Goal: Understand process/instructions

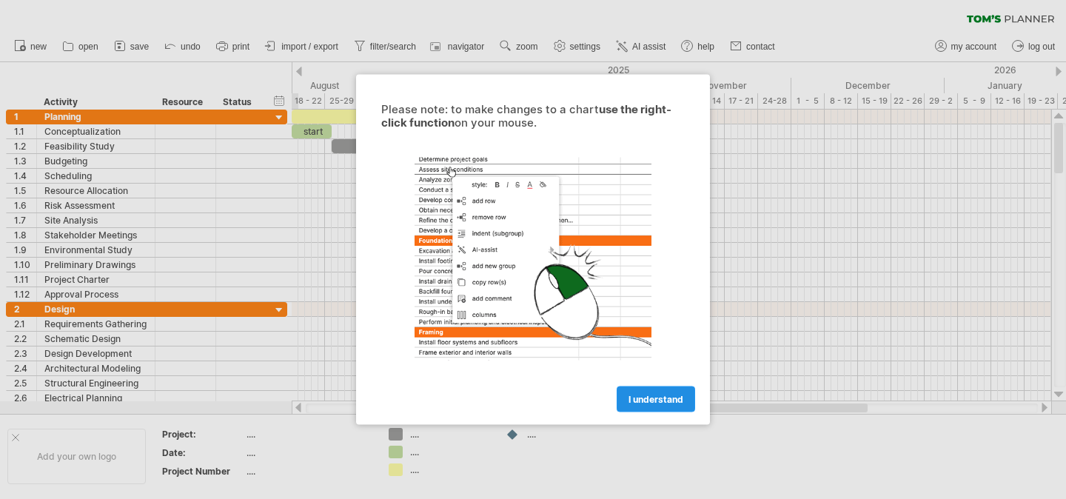
click at [678, 397] on span "I understand" at bounding box center [656, 399] width 55 height 11
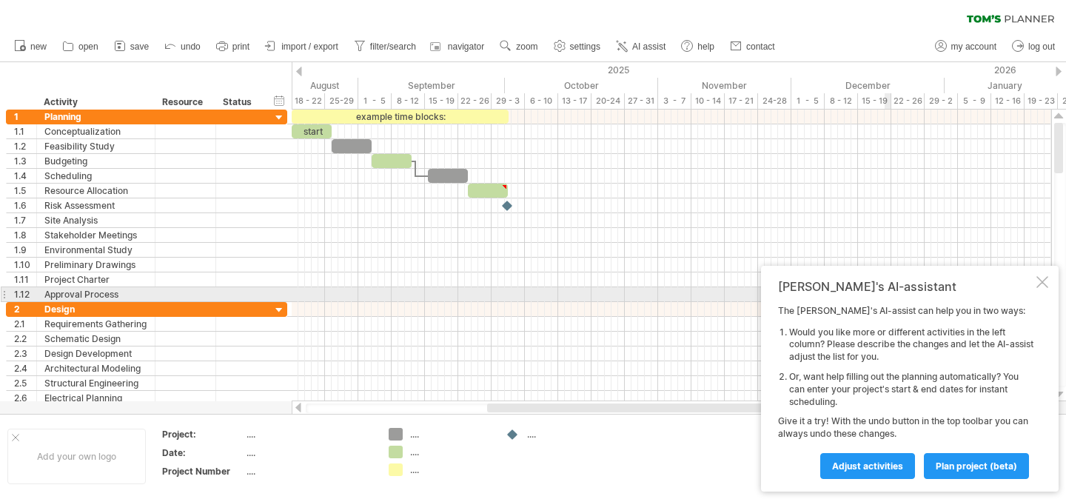
click at [1046, 287] on div at bounding box center [1043, 282] width 12 height 12
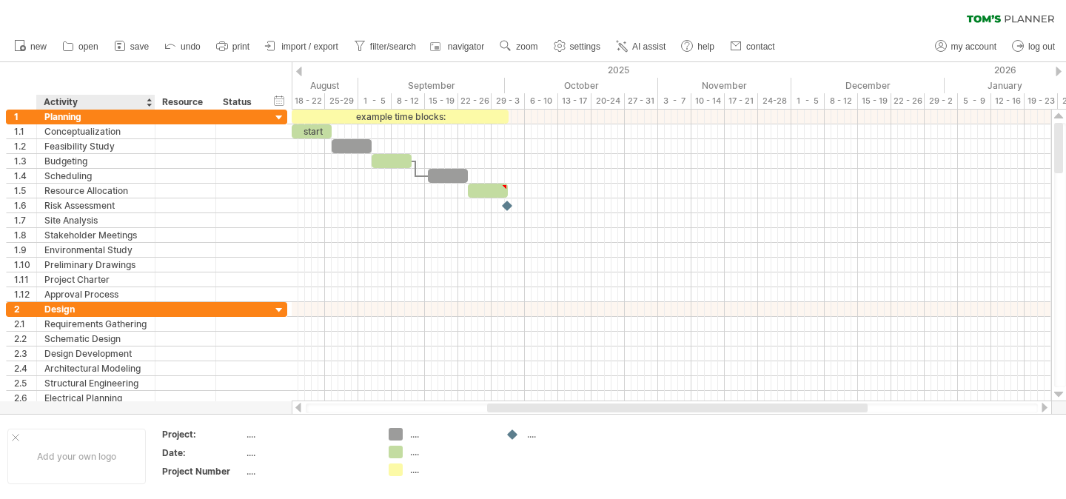
click at [132, 97] on div "Activity" at bounding box center [95, 102] width 103 height 15
click at [145, 101] on div "******** Activity" at bounding box center [95, 102] width 118 height 15
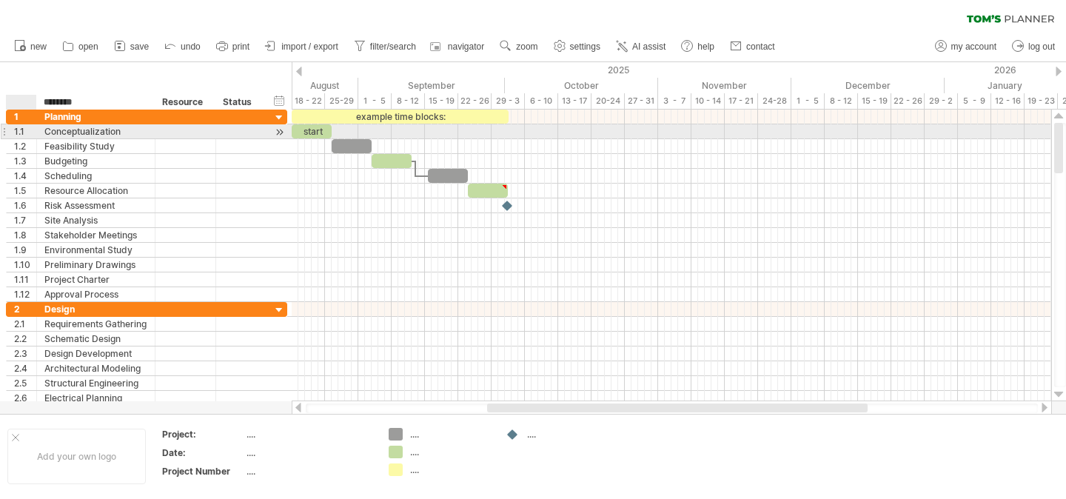
click at [41, 136] on div "**********" at bounding box center [96, 131] width 118 height 14
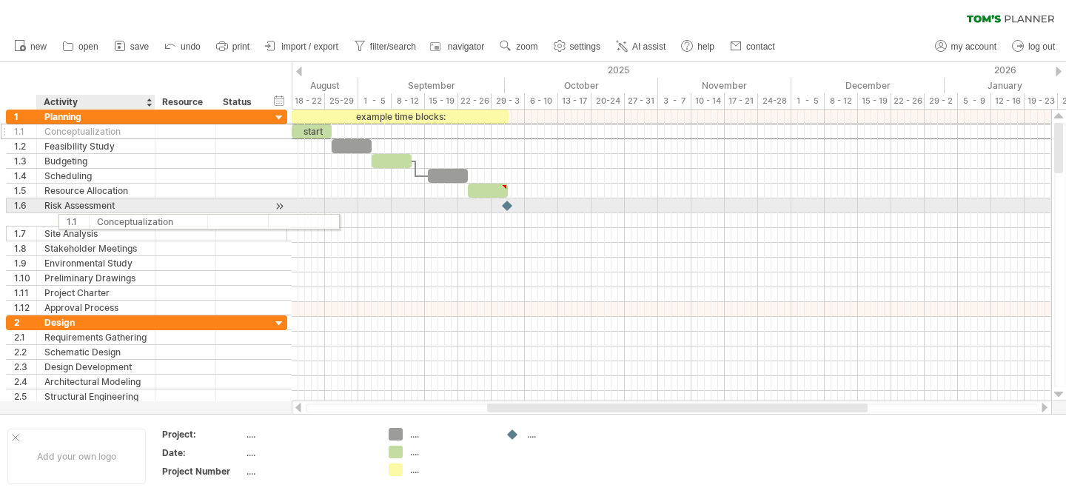
drag, startPoint x: 23, startPoint y: 133, endPoint x: 101, endPoint y: 212, distance: 110.5
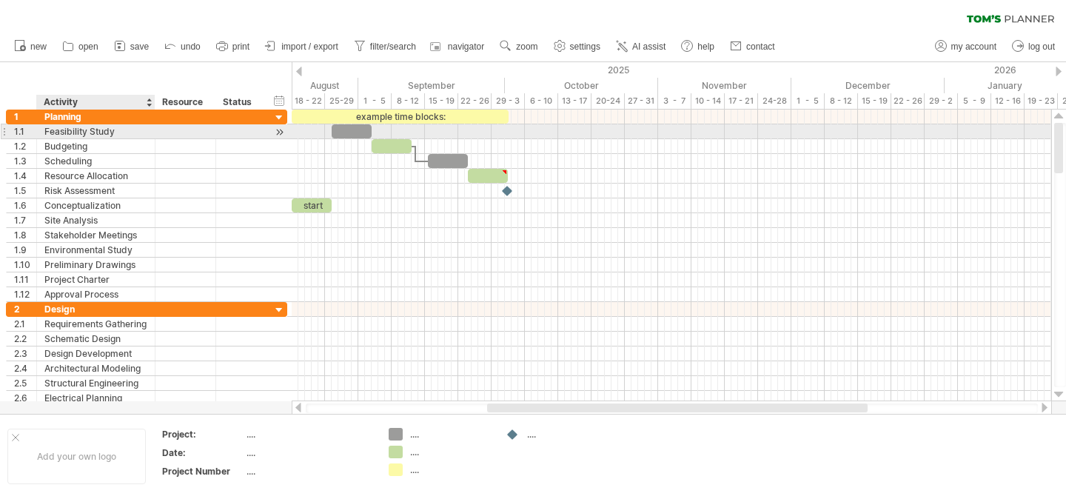
click at [101, 133] on div "Feasibility Study" at bounding box center [95, 131] width 103 height 14
click at [215, 127] on div at bounding box center [213, 131] width 7 height 15
click at [14, 135] on div "1.1" at bounding box center [25, 131] width 22 height 14
click at [3, 133] on div at bounding box center [4, 132] width 6 height 16
click at [6, 127] on div at bounding box center [4, 132] width 6 height 16
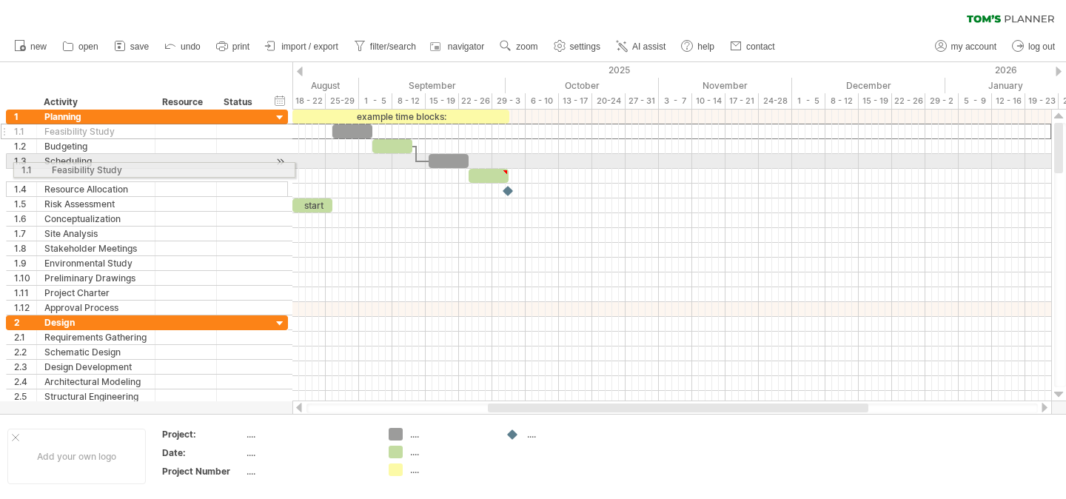
drag, startPoint x: 6, startPoint y: 127, endPoint x: 9, endPoint y: 167, distance: 40.1
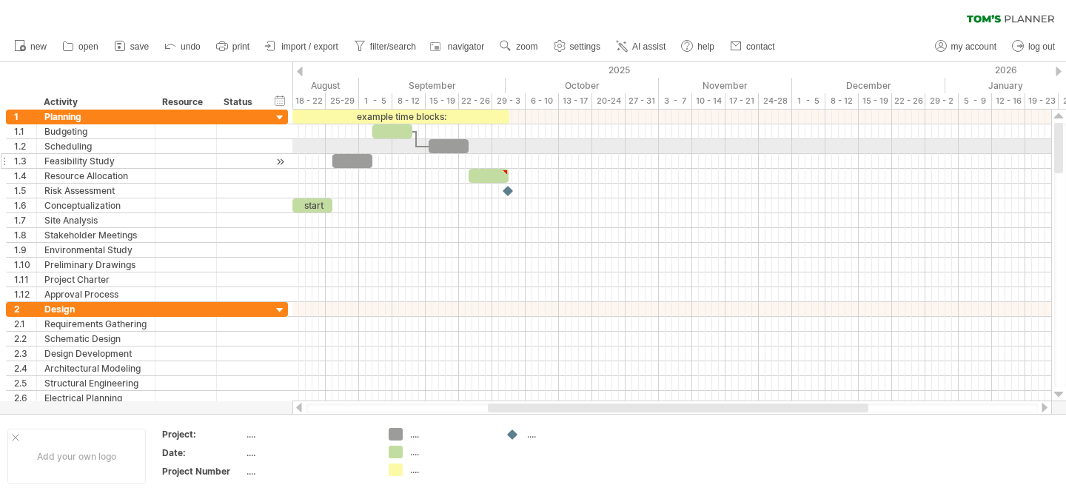
click at [9, 161] on div "1.3" at bounding box center [22, 161] width 30 height 14
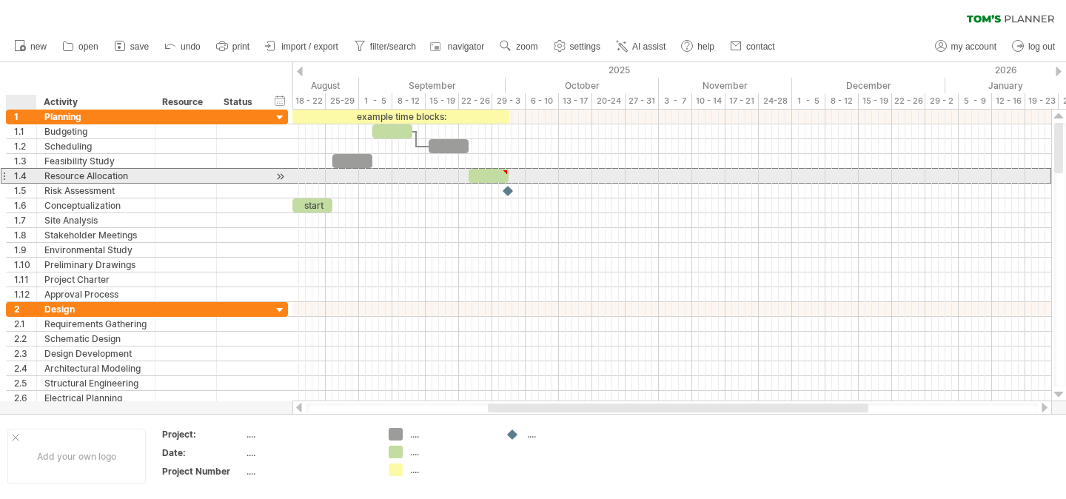
click at [27, 170] on div "1.4" at bounding box center [25, 176] width 22 height 14
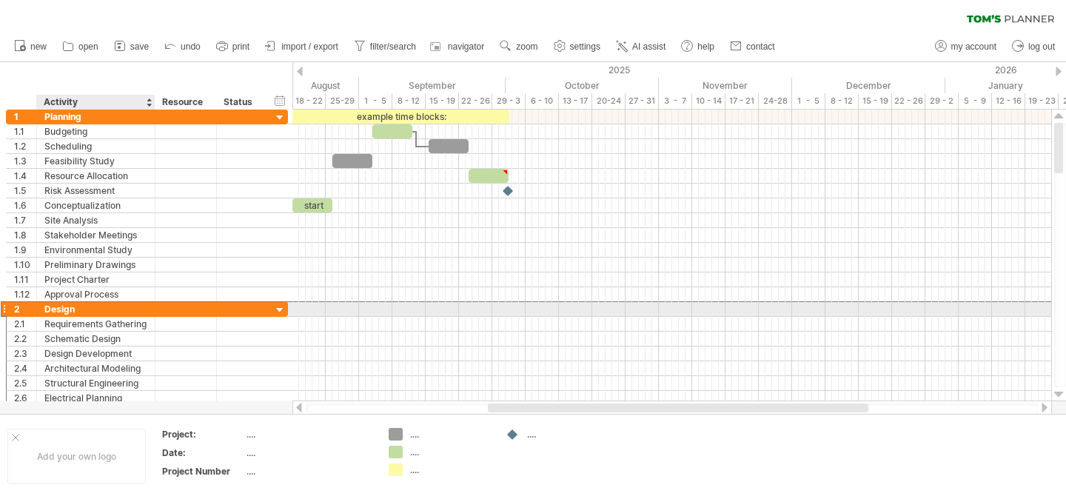
click at [50, 311] on div "Design" at bounding box center [95, 309] width 103 height 14
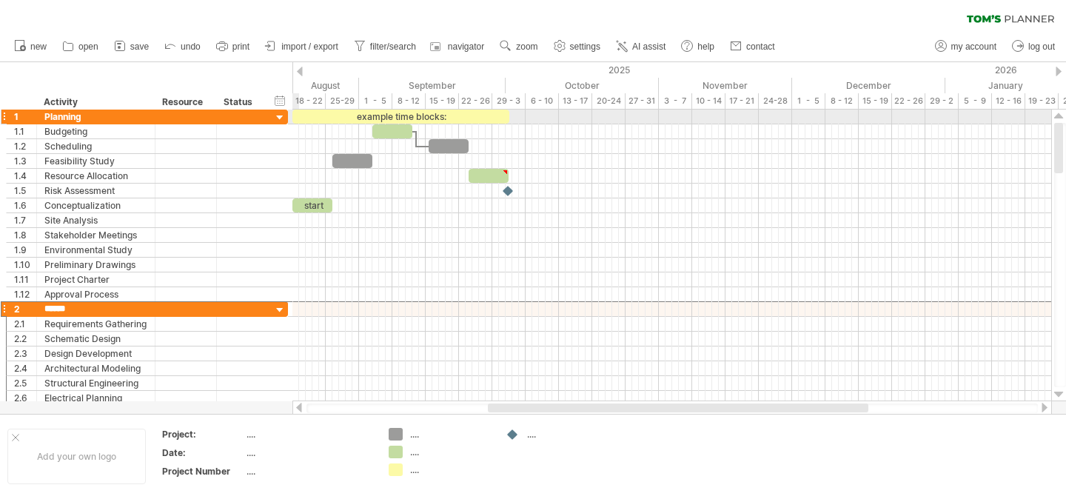
click at [281, 115] on div at bounding box center [280, 118] width 14 height 14
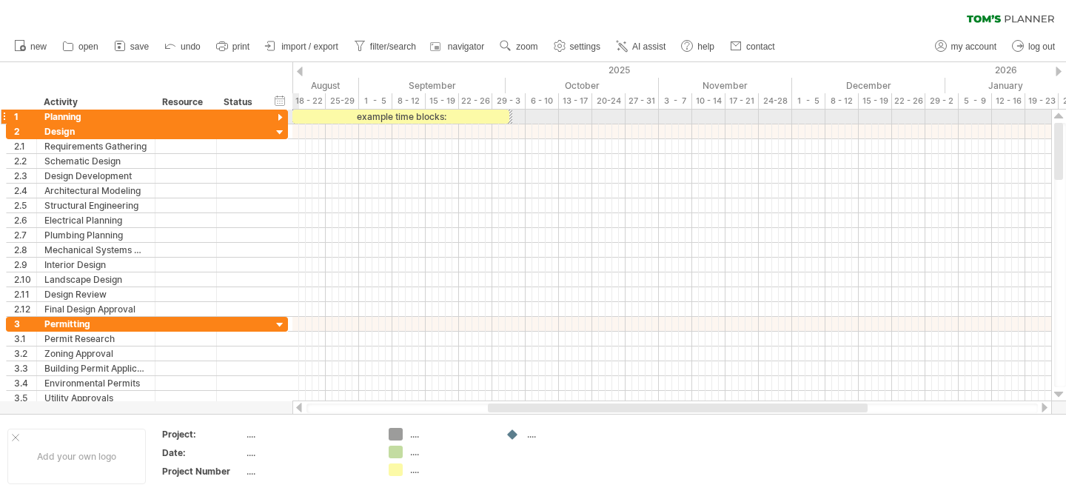
click at [281, 118] on div at bounding box center [280, 118] width 14 height 14
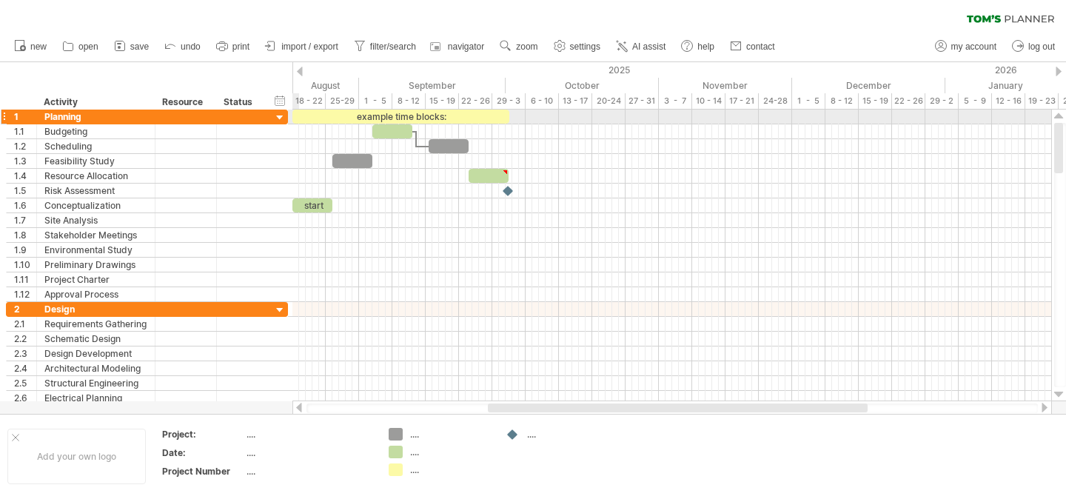
click at [281, 118] on div at bounding box center [280, 118] width 14 height 14
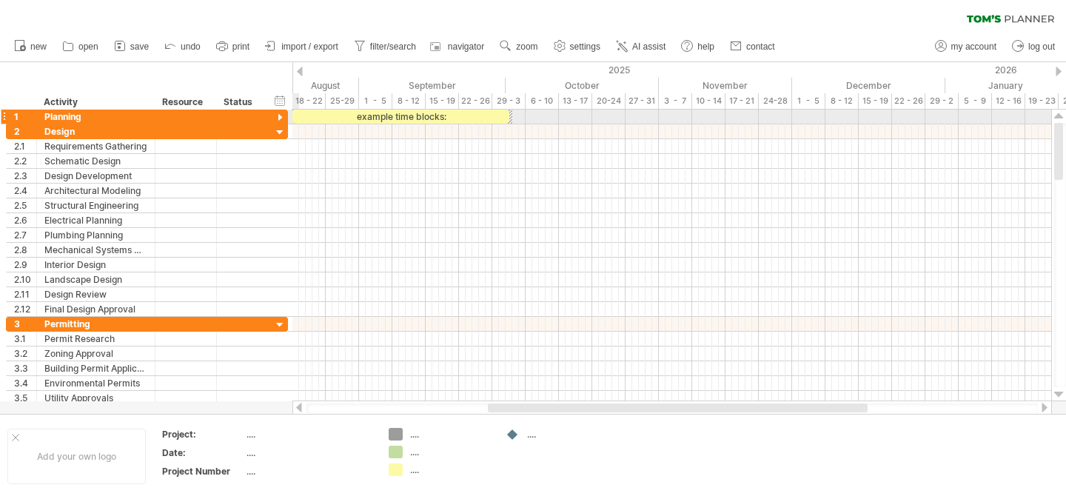
click at [281, 119] on div at bounding box center [280, 118] width 14 height 14
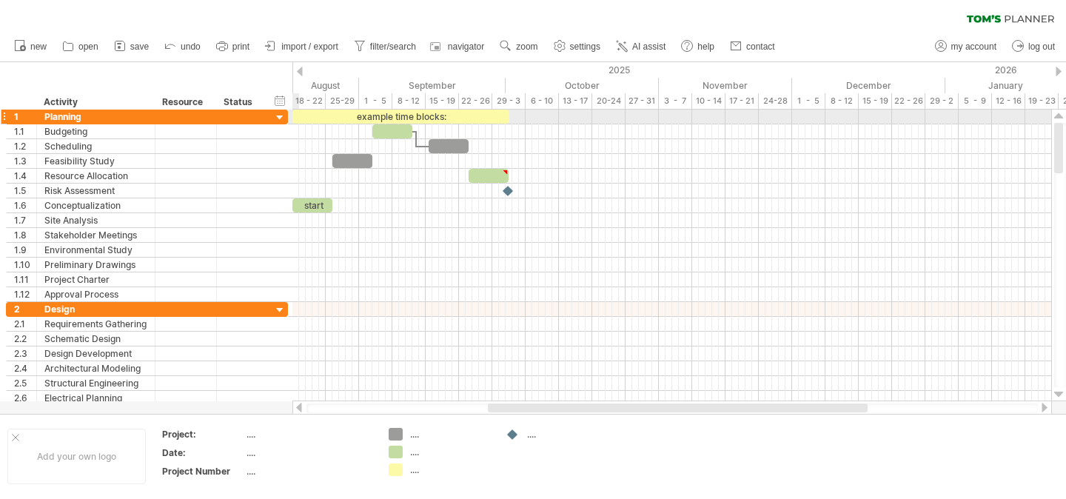
click at [281, 121] on div at bounding box center [280, 118] width 14 height 14
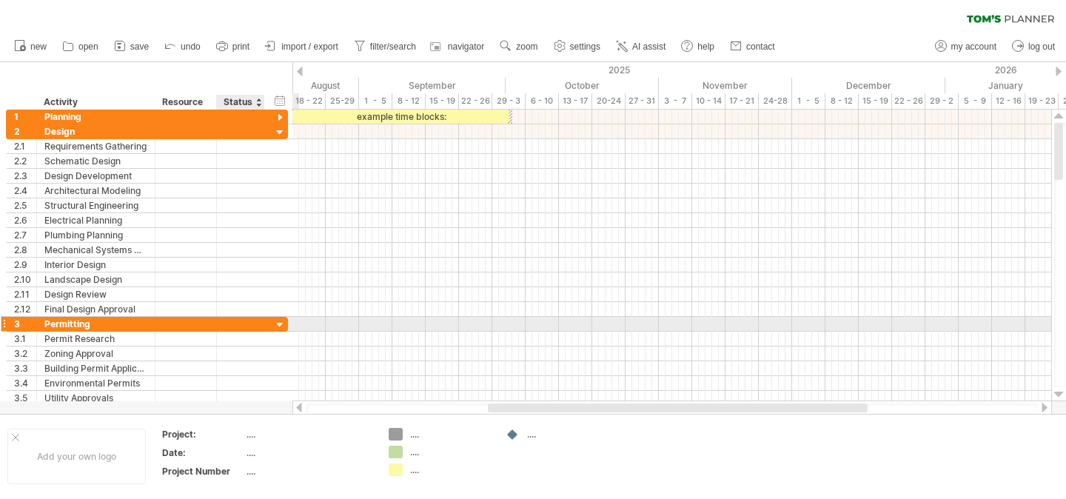
click at [276, 321] on div at bounding box center [280, 325] width 14 height 14
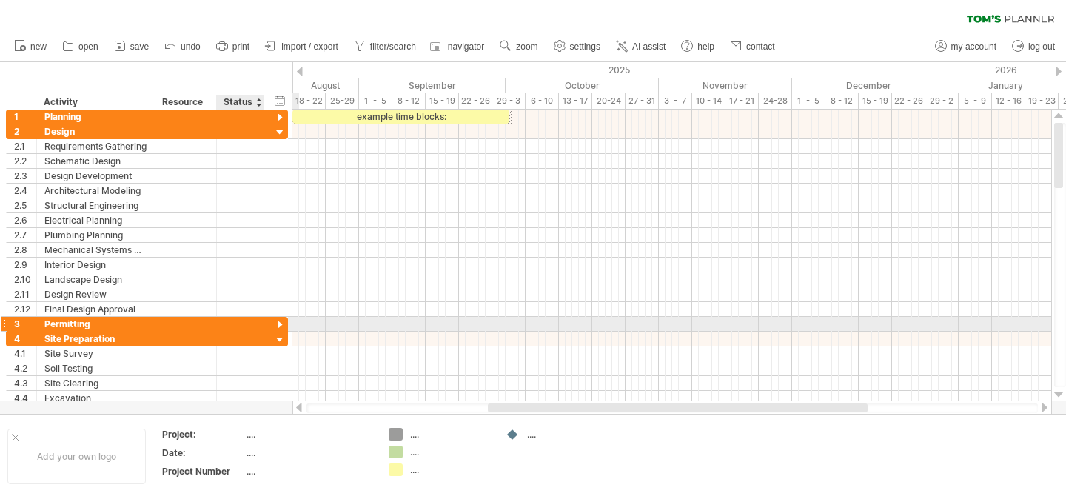
click at [276, 321] on div at bounding box center [280, 325] width 14 height 14
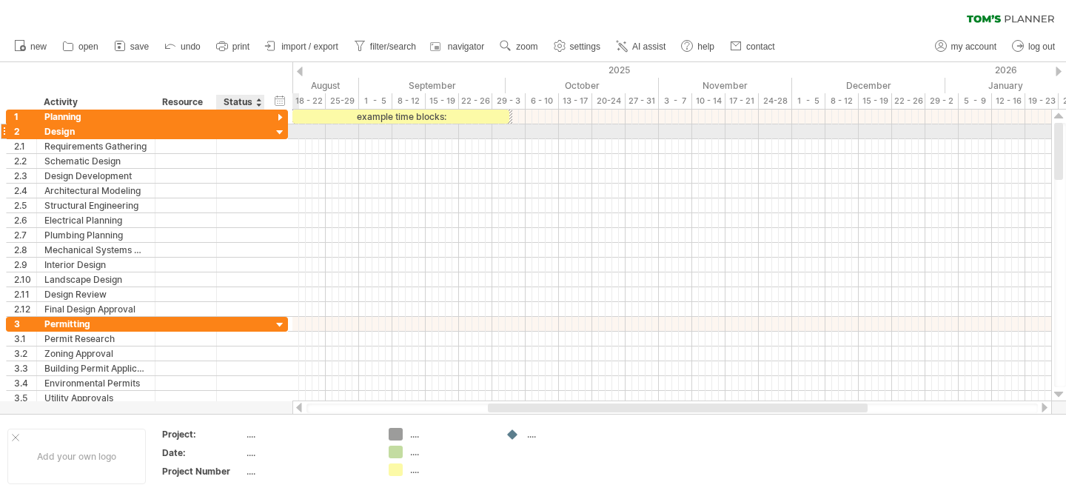
click at [275, 132] on div at bounding box center [280, 133] width 14 height 14
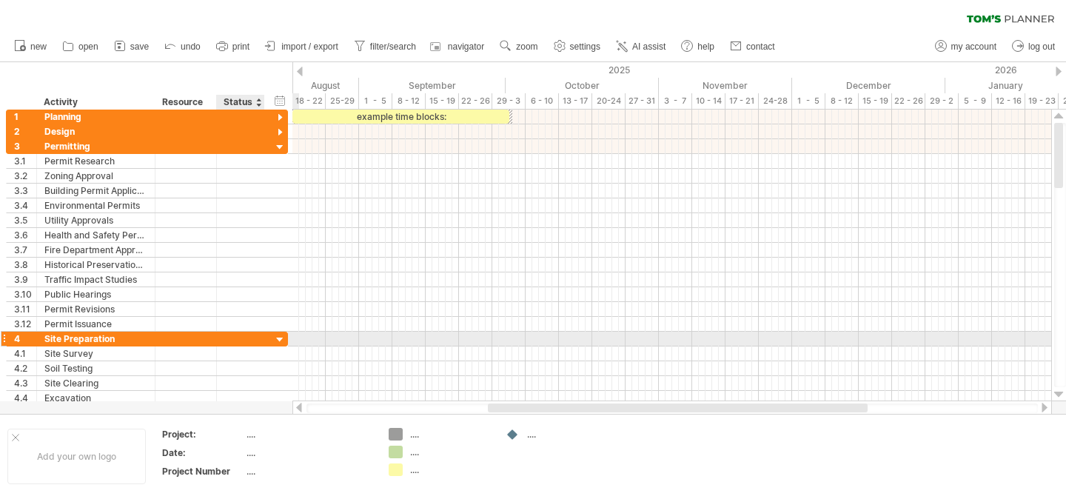
click at [283, 343] on div at bounding box center [280, 340] width 14 height 14
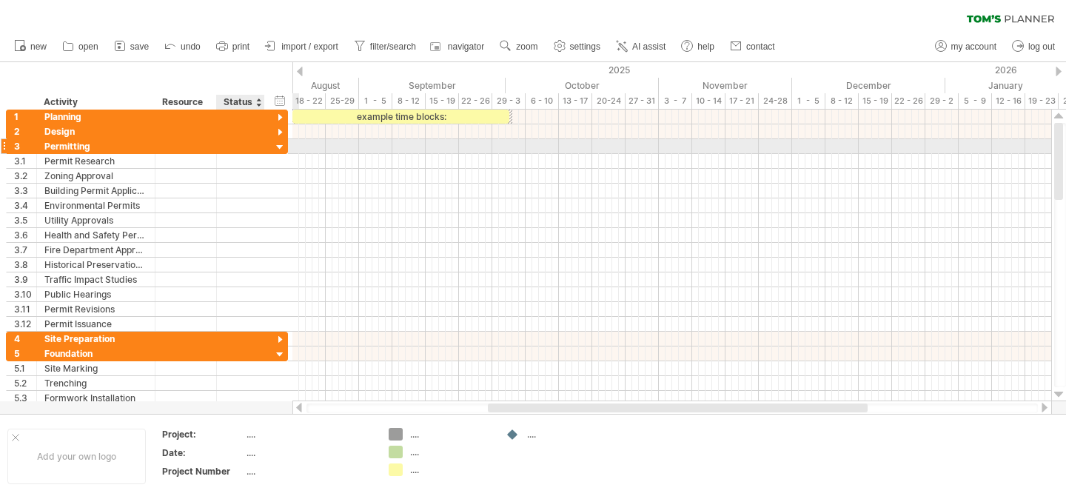
click at [279, 144] on div at bounding box center [280, 148] width 14 height 14
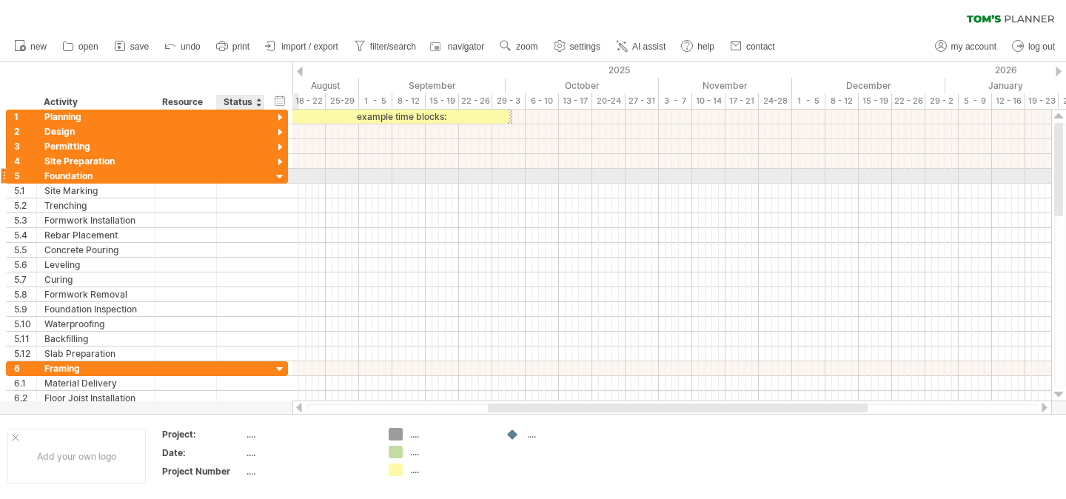
click at [281, 174] on div at bounding box center [280, 177] width 14 height 14
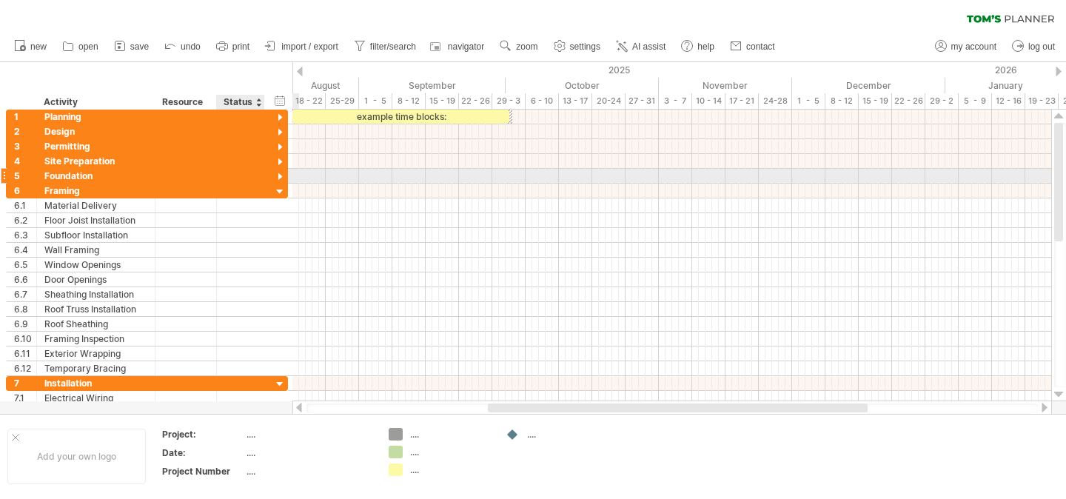
click at [281, 175] on div at bounding box center [280, 177] width 14 height 14
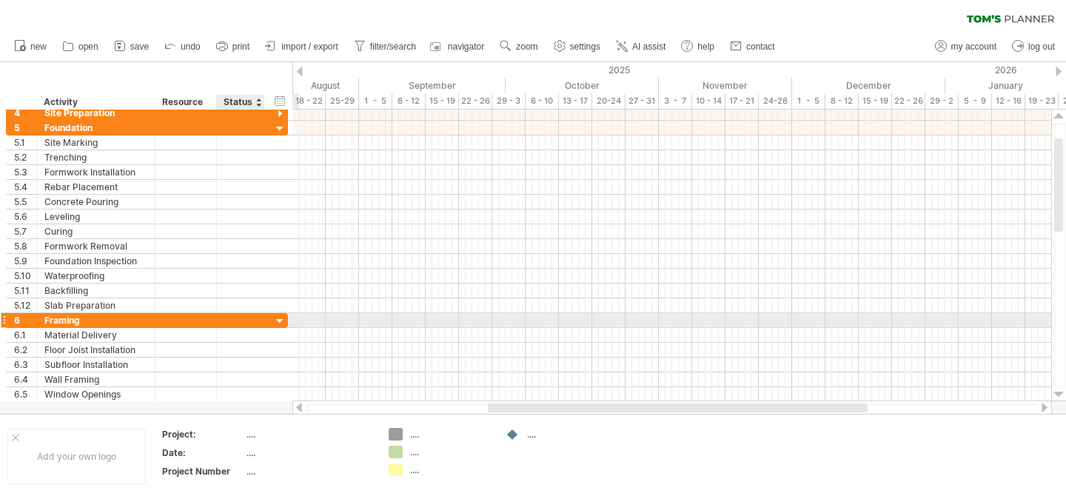
click at [286, 324] on div at bounding box center [280, 322] width 14 height 14
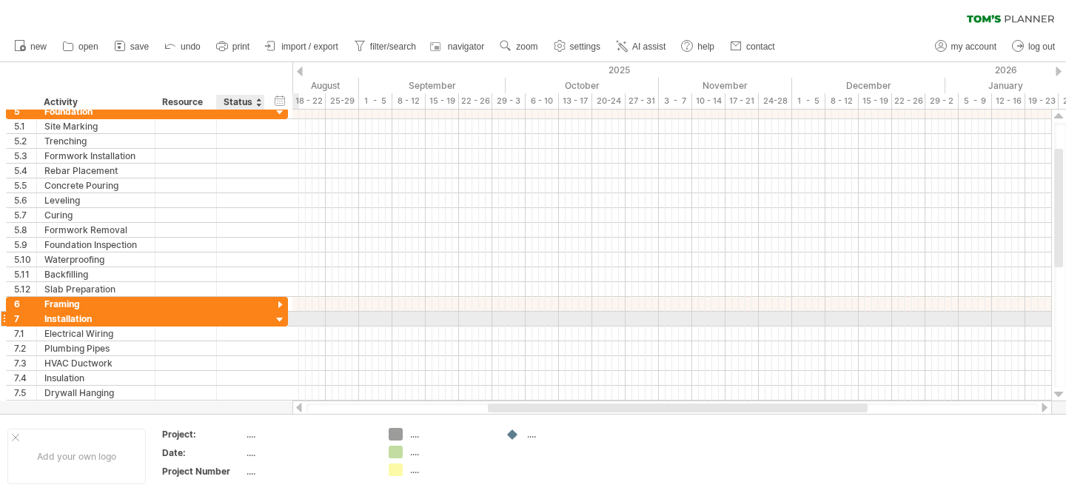
click at [282, 318] on div at bounding box center [280, 320] width 14 height 14
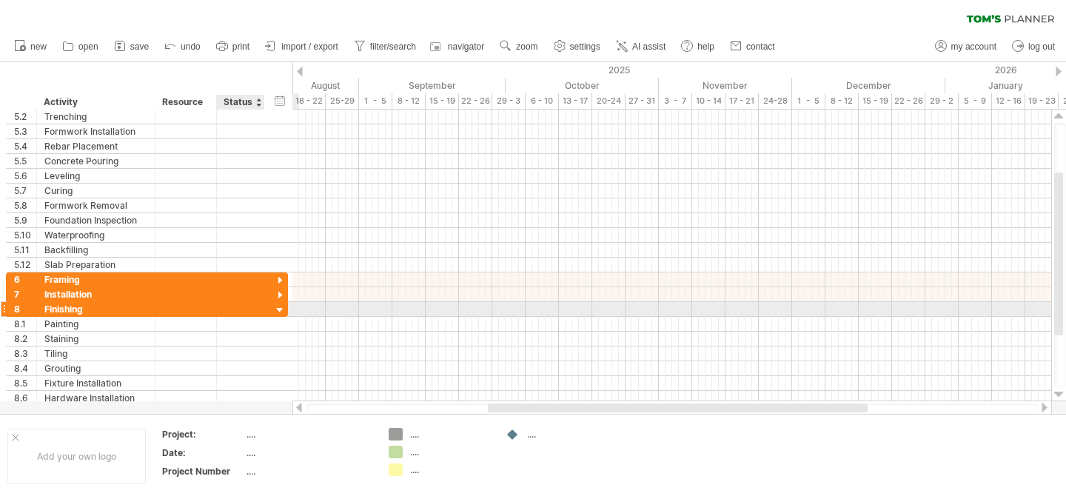
click at [279, 310] on div at bounding box center [280, 311] width 14 height 14
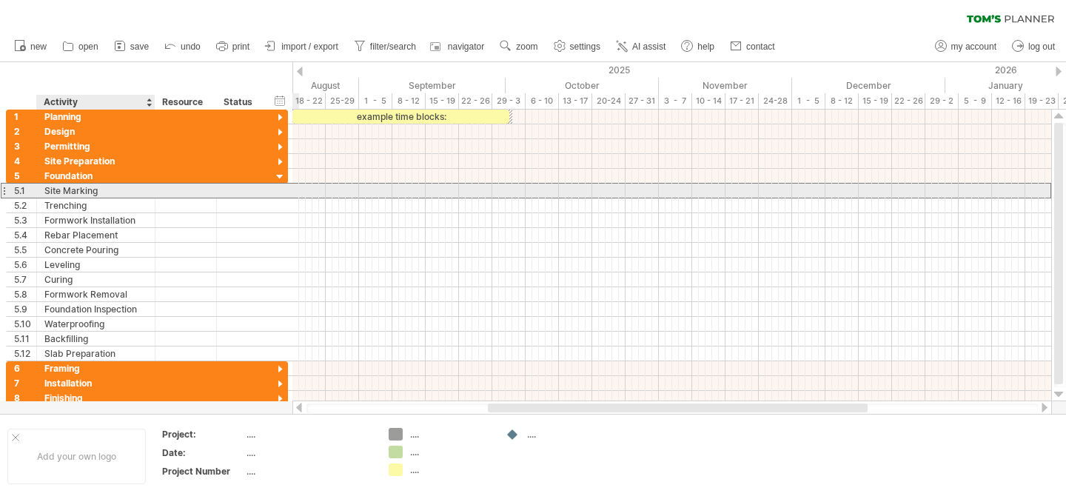
click at [120, 189] on div "Site Marking" at bounding box center [95, 191] width 103 height 14
click at [5, 191] on div at bounding box center [4, 191] width 6 height 16
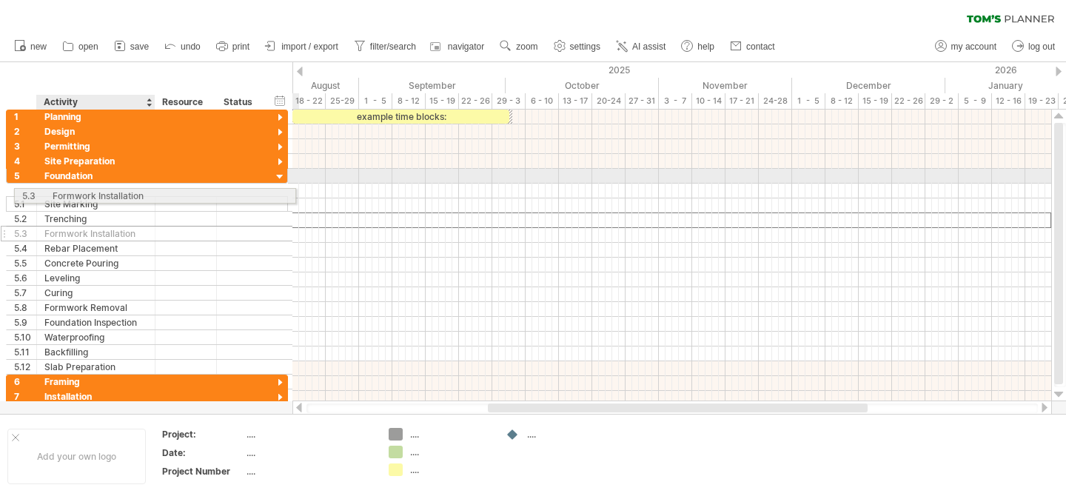
drag, startPoint x: 79, startPoint y: 219, endPoint x: 83, endPoint y: 193, distance: 26.2
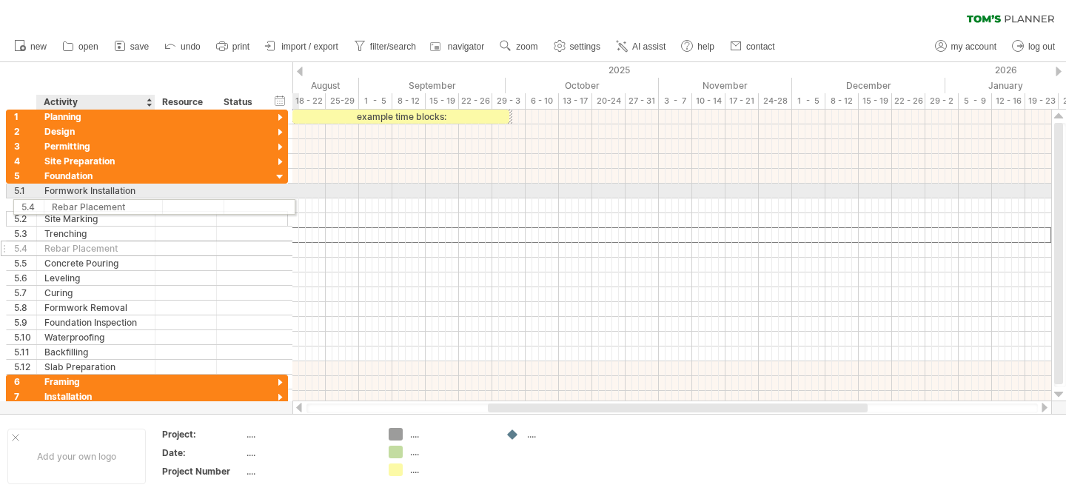
drag, startPoint x: 84, startPoint y: 232, endPoint x: 87, endPoint y: 204, distance: 27.6
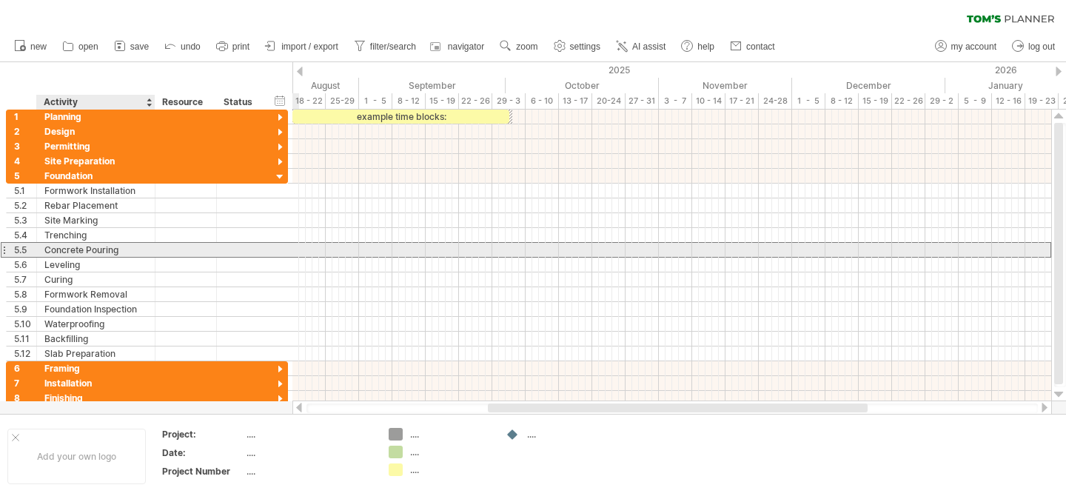
click at [88, 247] on div "Concrete Pouring" at bounding box center [95, 250] width 103 height 14
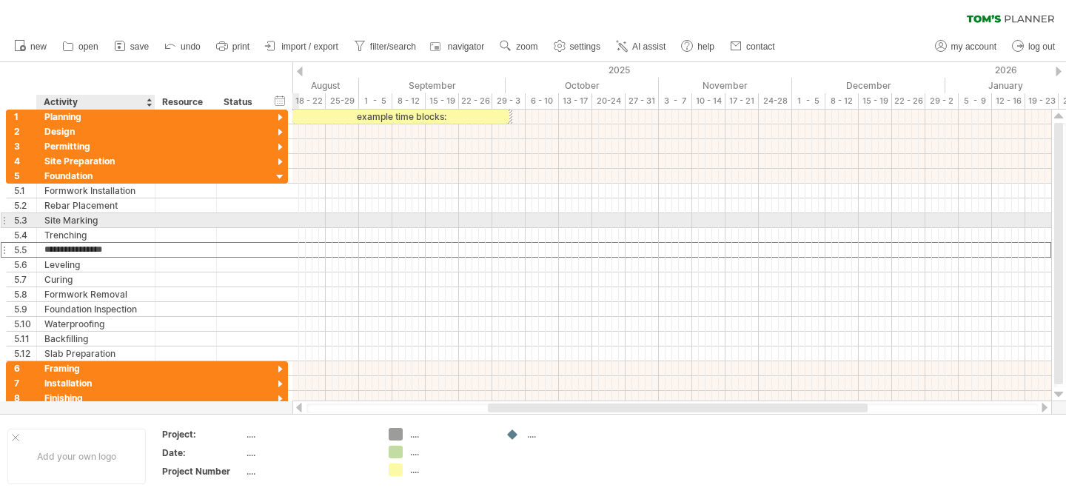
drag, startPoint x: 88, startPoint y: 250, endPoint x: 93, endPoint y: 218, distance: 32.1
click at [93, 218] on div "**********" at bounding box center [147, 265] width 282 height 193
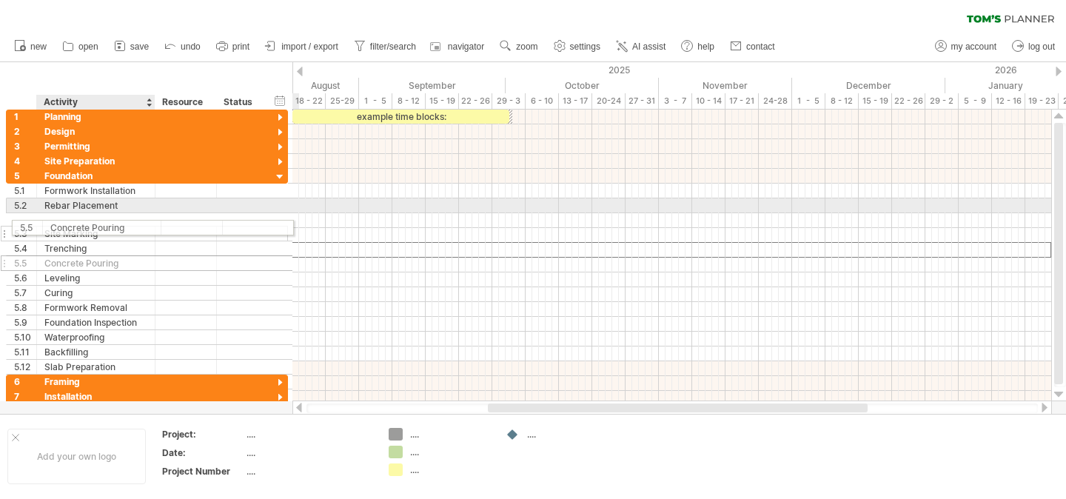
drag, startPoint x: 107, startPoint y: 250, endPoint x: 108, endPoint y: 225, distance: 24.5
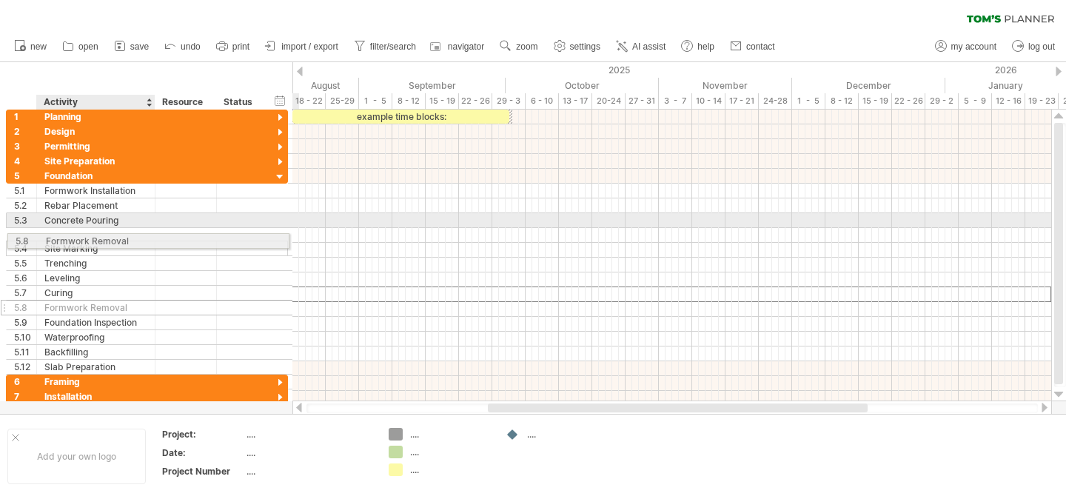
drag, startPoint x: 108, startPoint y: 298, endPoint x: 105, endPoint y: 238, distance: 60.1
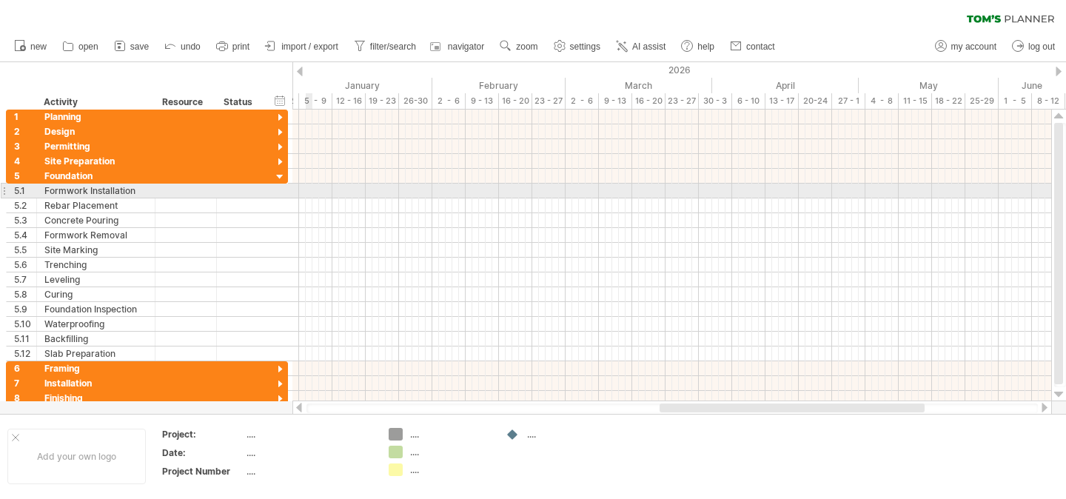
click at [310, 190] on div at bounding box center [671, 191] width 759 height 15
click at [322, 190] on div at bounding box center [671, 191] width 759 height 15
click at [178, 194] on div at bounding box center [186, 191] width 46 height 14
click at [253, 192] on div at bounding box center [240, 191] width 33 height 14
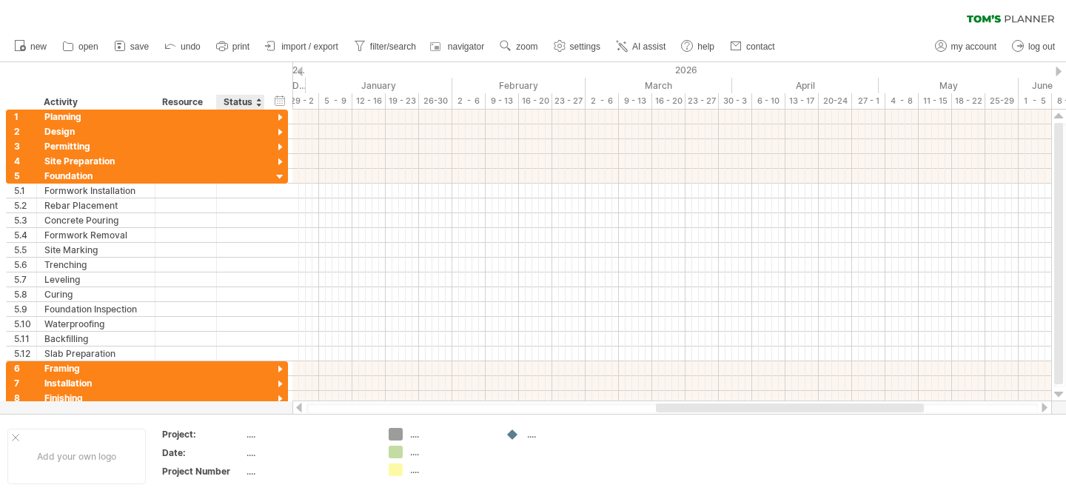
click at [250, 97] on div "Status" at bounding box center [240, 102] width 33 height 15
click at [274, 98] on div "hide start/end/duration show start/end/duration" at bounding box center [280, 101] width 14 height 16
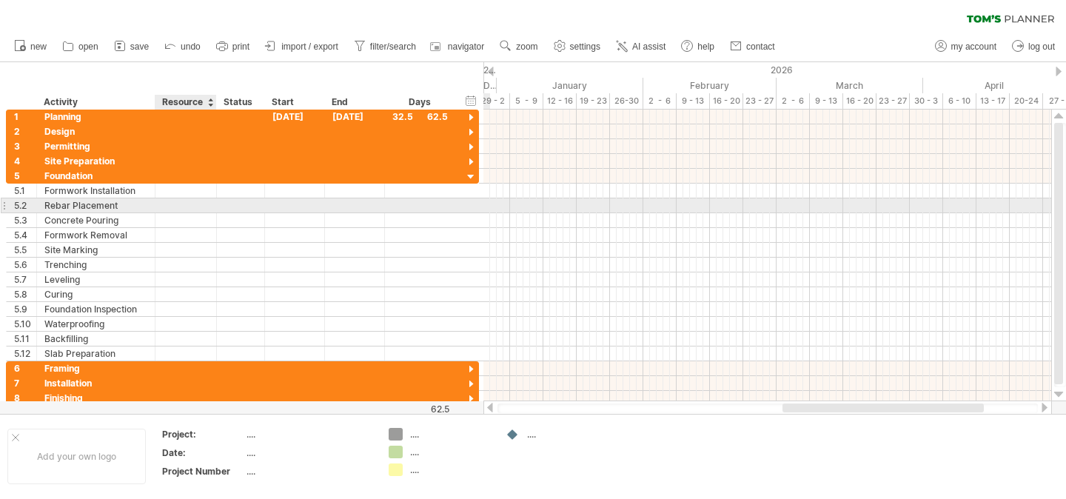
click at [182, 201] on div at bounding box center [186, 205] width 46 height 14
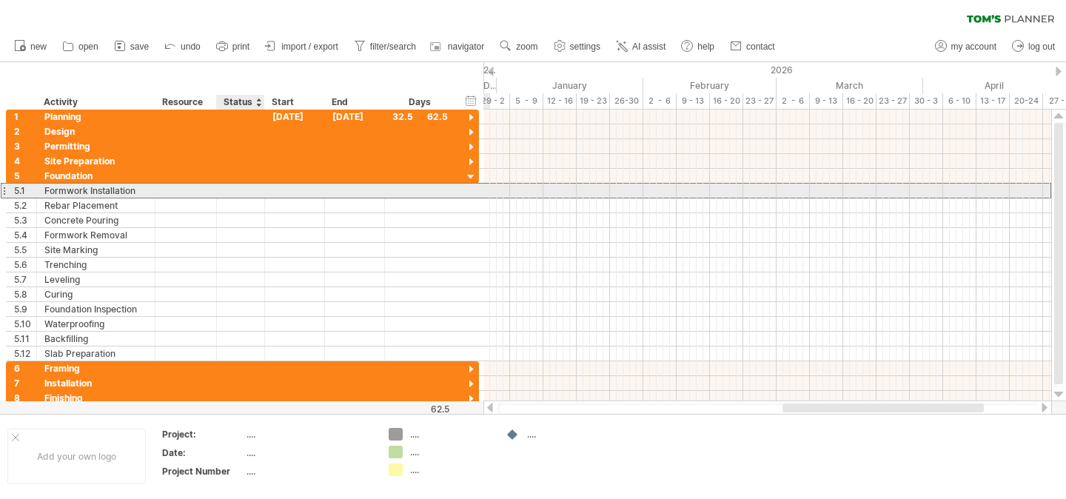
click at [237, 190] on div at bounding box center [240, 191] width 33 height 14
click at [280, 190] on div at bounding box center [295, 191] width 60 height 14
click at [300, 192] on div at bounding box center [295, 191] width 60 height 14
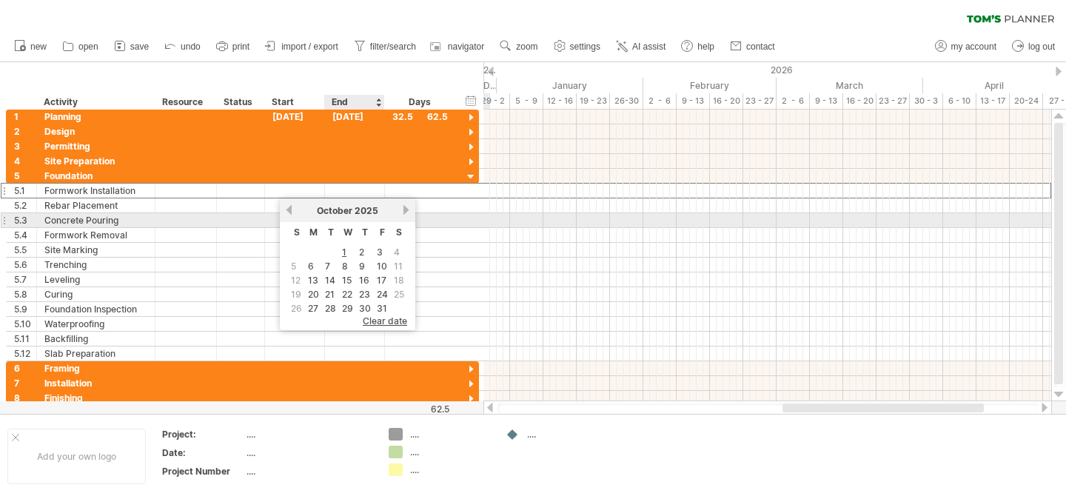
click at [361, 216] on div "previous next [DATE]" at bounding box center [348, 210] width 136 height 24
click at [361, 215] on span "2025" at bounding box center [367, 210] width 24 height 11
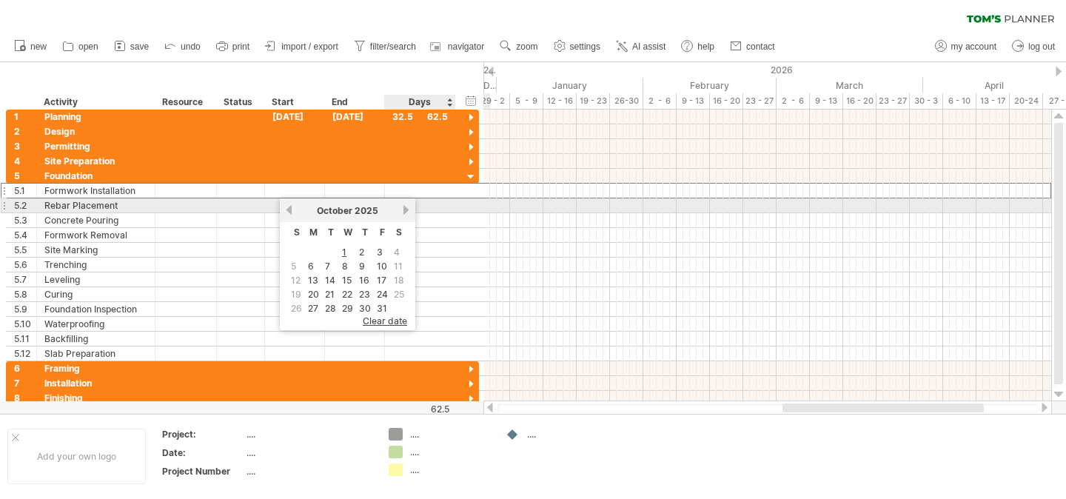
click at [401, 213] on link "next" at bounding box center [406, 209] width 11 height 11
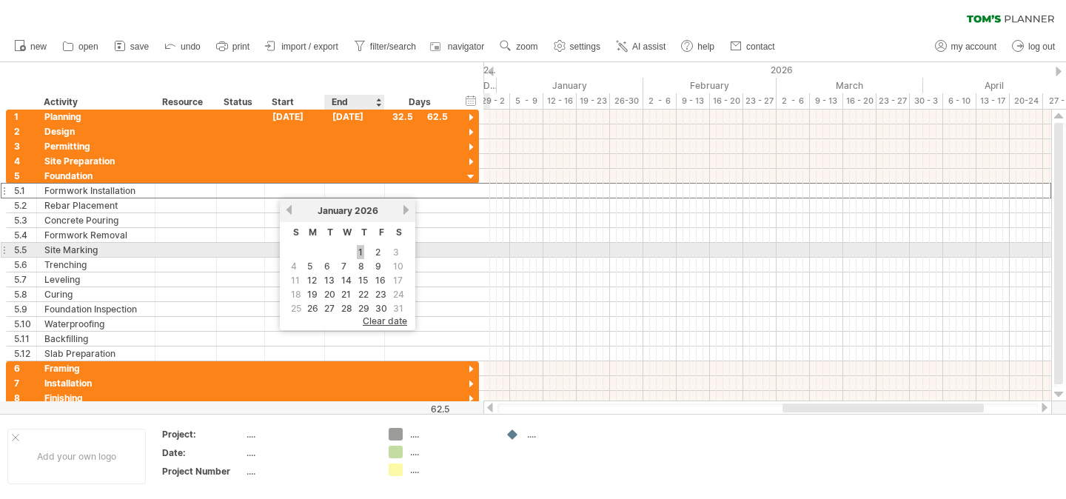
click at [364, 250] on link "1" at bounding box center [360, 252] width 7 height 14
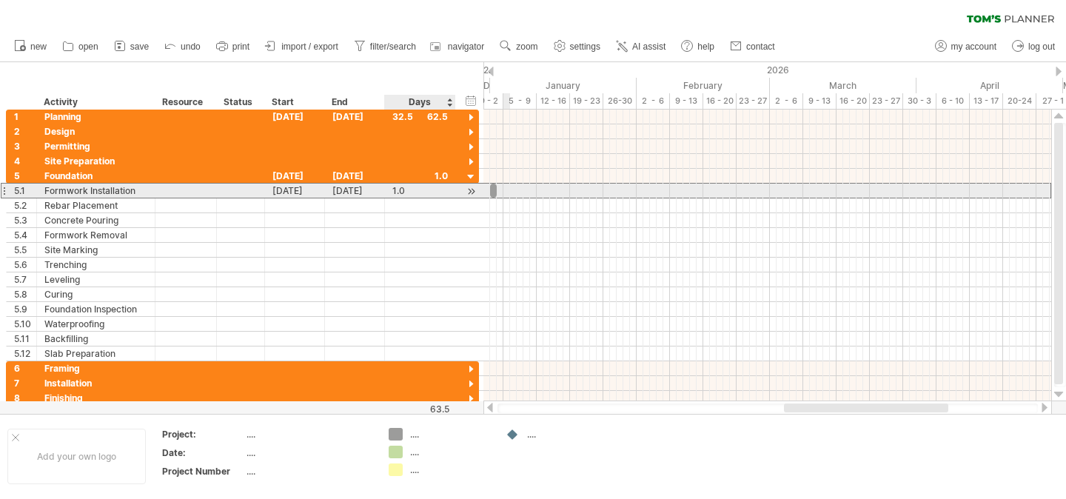
click at [399, 191] on div "1.0" at bounding box center [420, 191] width 56 height 14
